Goal: Find specific page/section: Find specific page/section

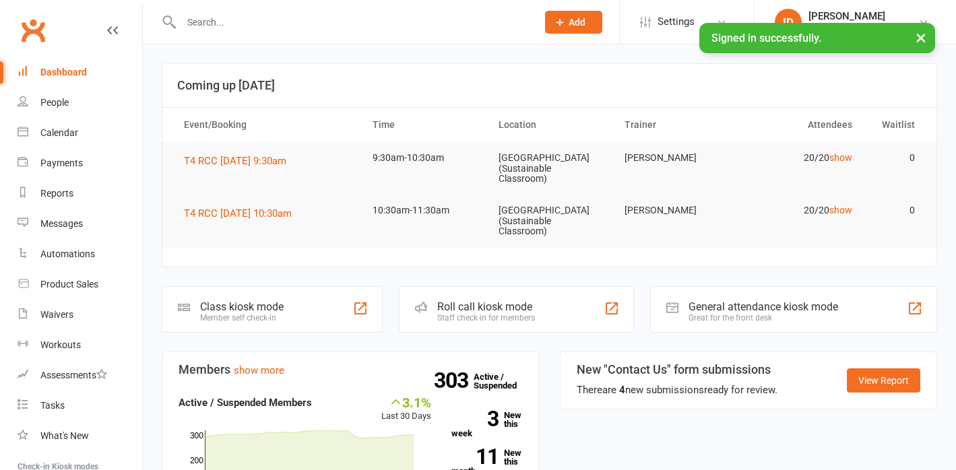
click at [225, 29] on input "text" at bounding box center [352, 22] width 350 height 19
paste input "0437 082 230"
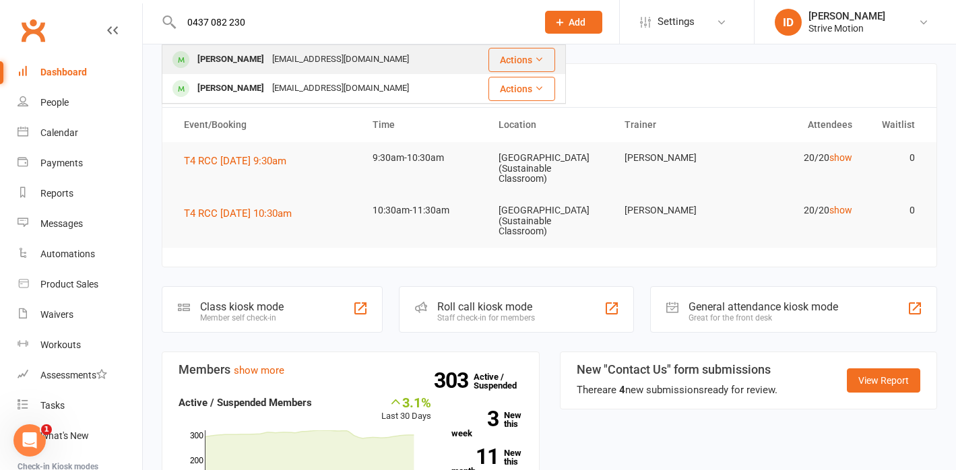
type input "0437 082 230"
click at [219, 61] on div "[PERSON_NAME]" at bounding box center [230, 60] width 75 height 20
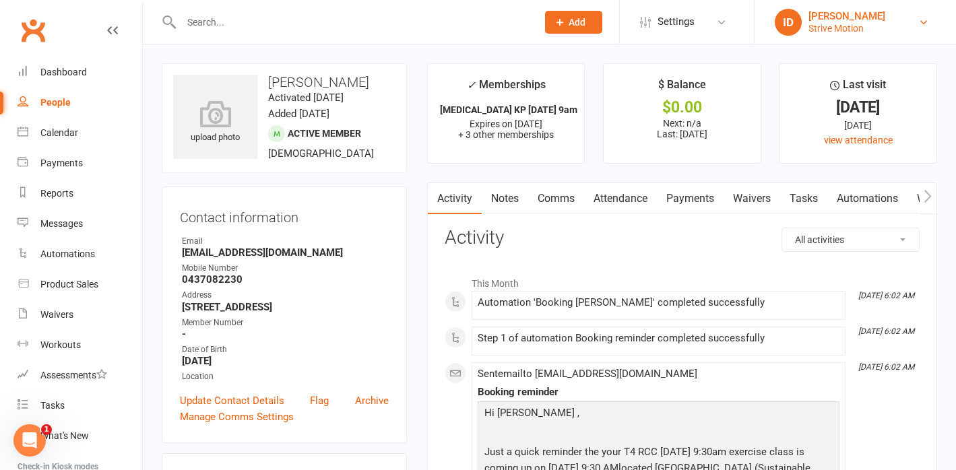
click at [829, 19] on div "[PERSON_NAME]" at bounding box center [847, 16] width 77 height 12
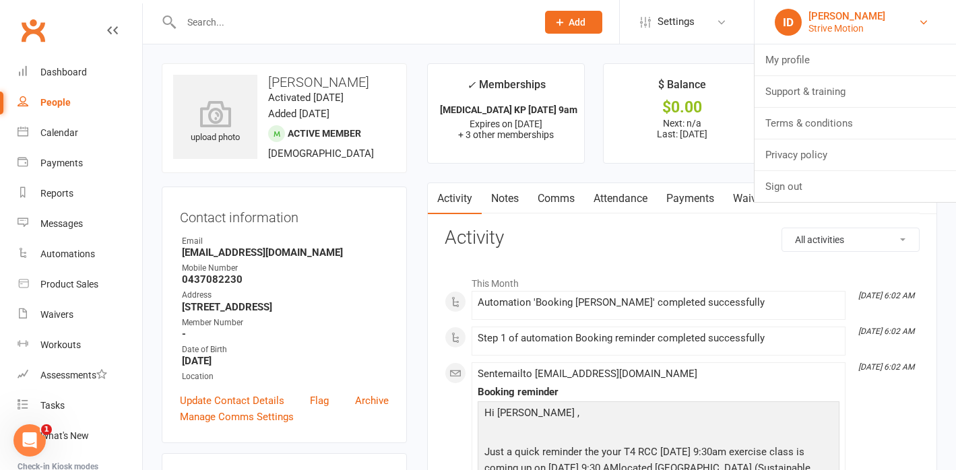
click at [854, 20] on div "[PERSON_NAME]" at bounding box center [847, 16] width 77 height 12
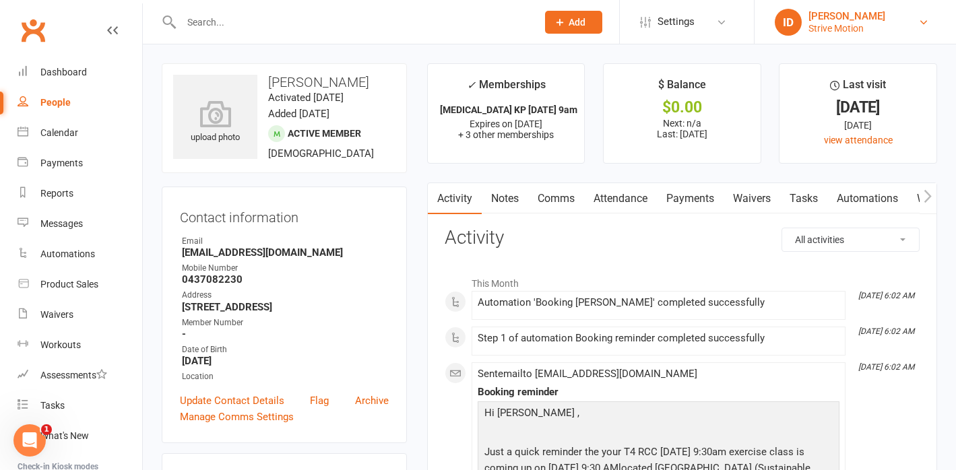
click at [857, 28] on div "Strive Motion" at bounding box center [847, 28] width 77 height 12
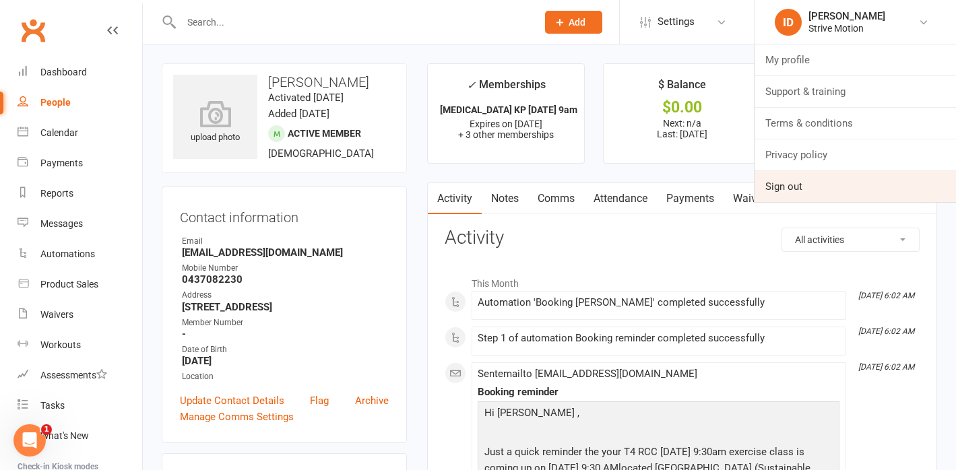
click at [793, 177] on link "Sign out" at bounding box center [855, 186] width 201 height 31
